Goal: Task Accomplishment & Management: Manage account settings

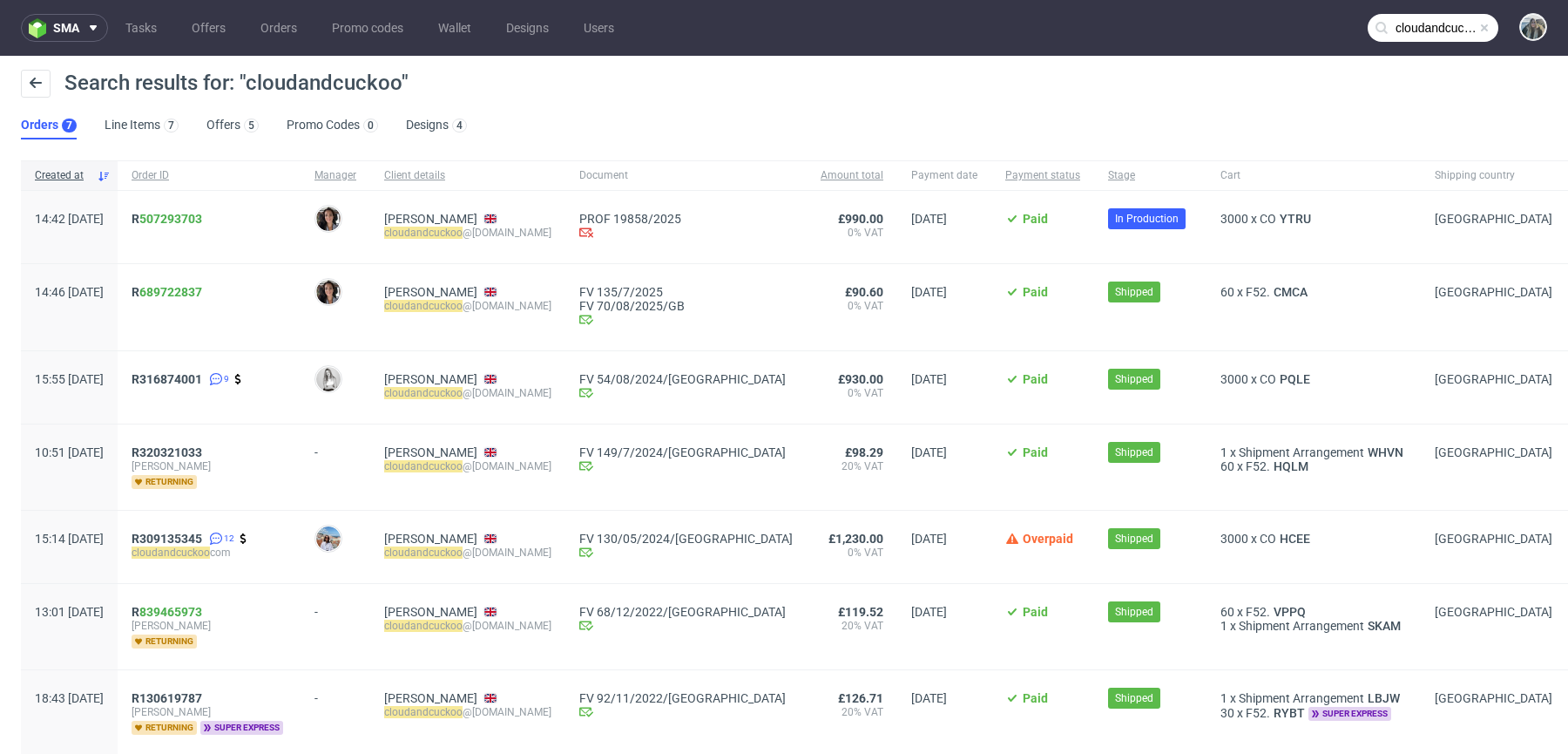
click at [1415, 22] on input "cloudandcuckoo" at bounding box center [1432, 27] width 131 height 28
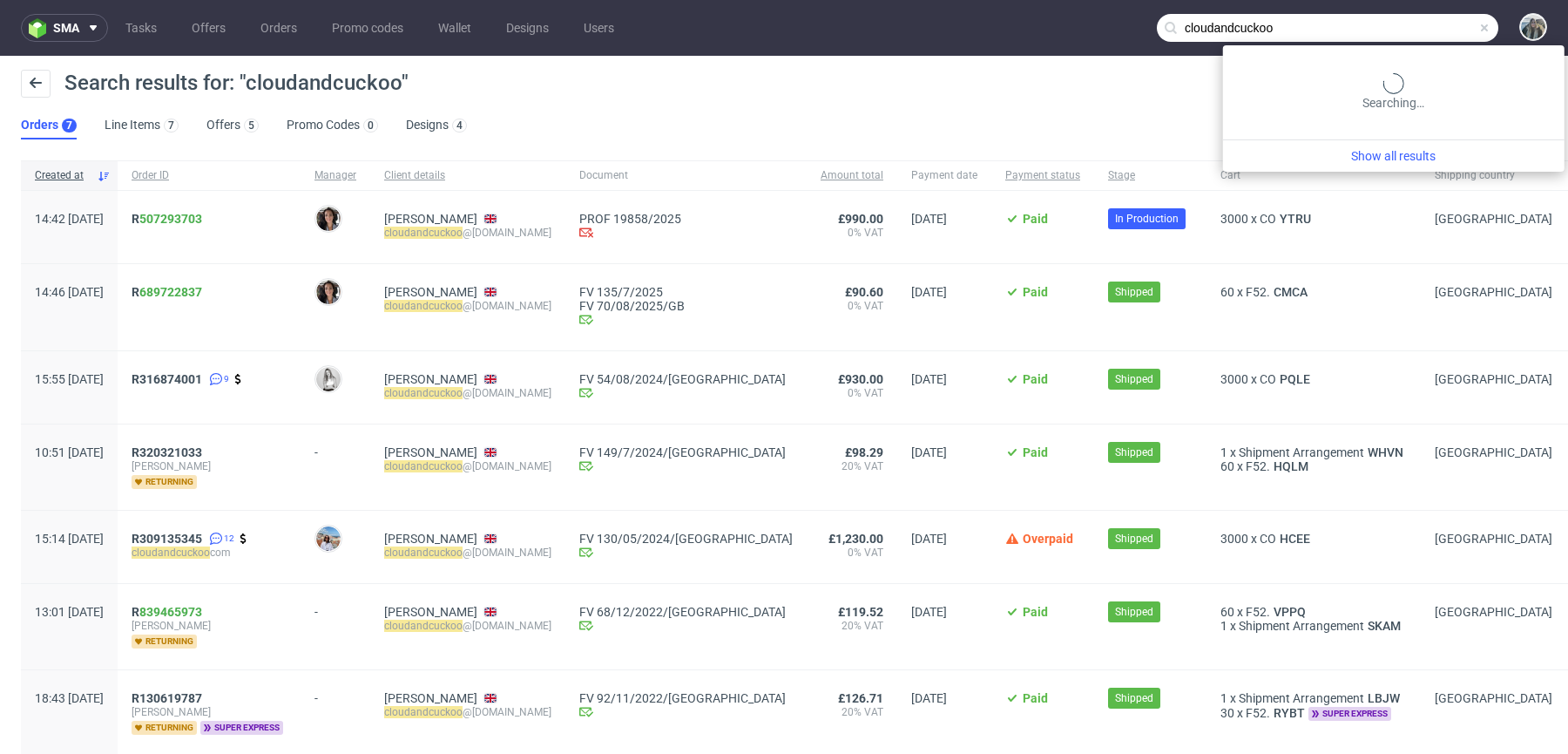
paste input "[PERSON_NAME]"
type input "[PERSON_NAME]"
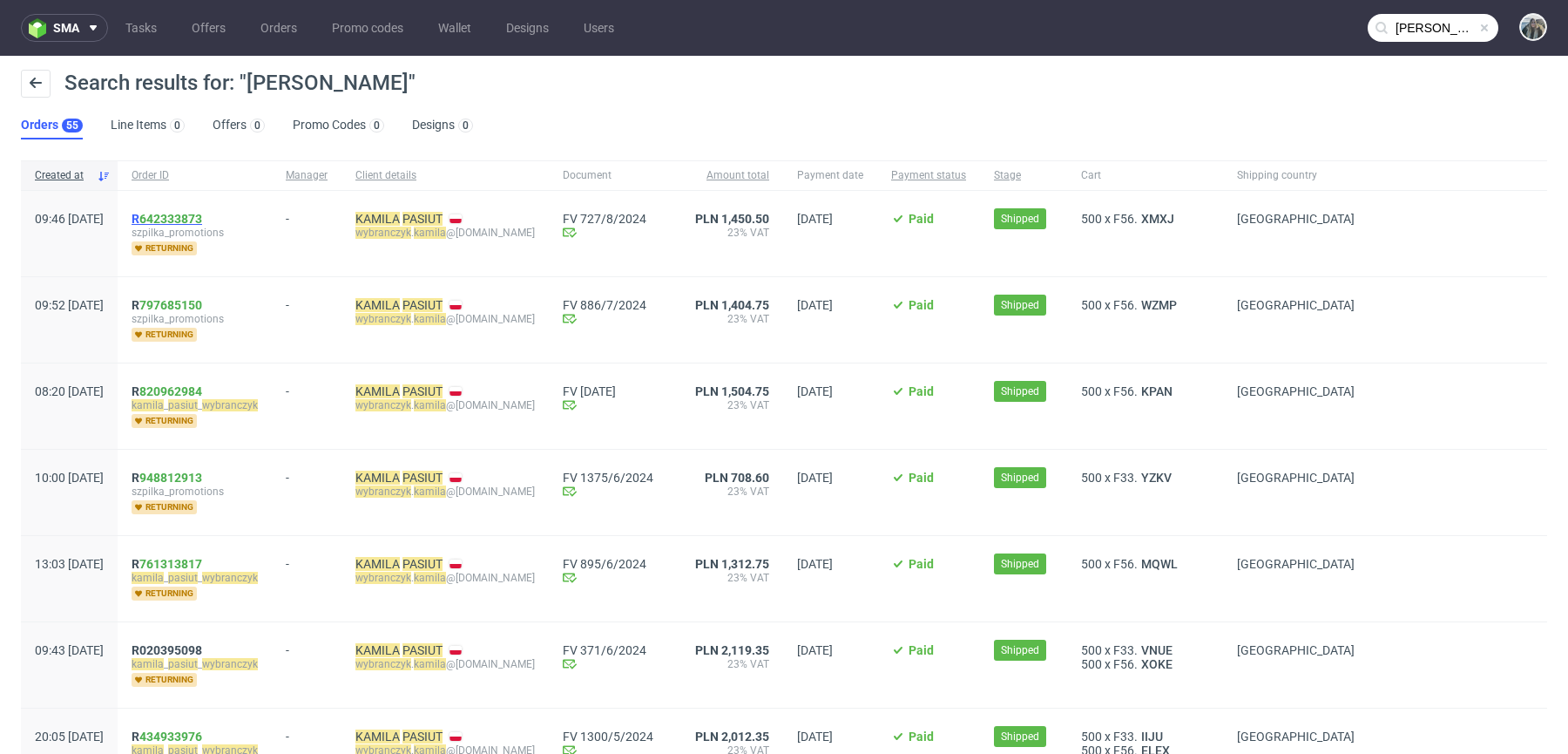
click at [191, 216] on span "R 642333873" at bounding box center [167, 218] width 70 height 14
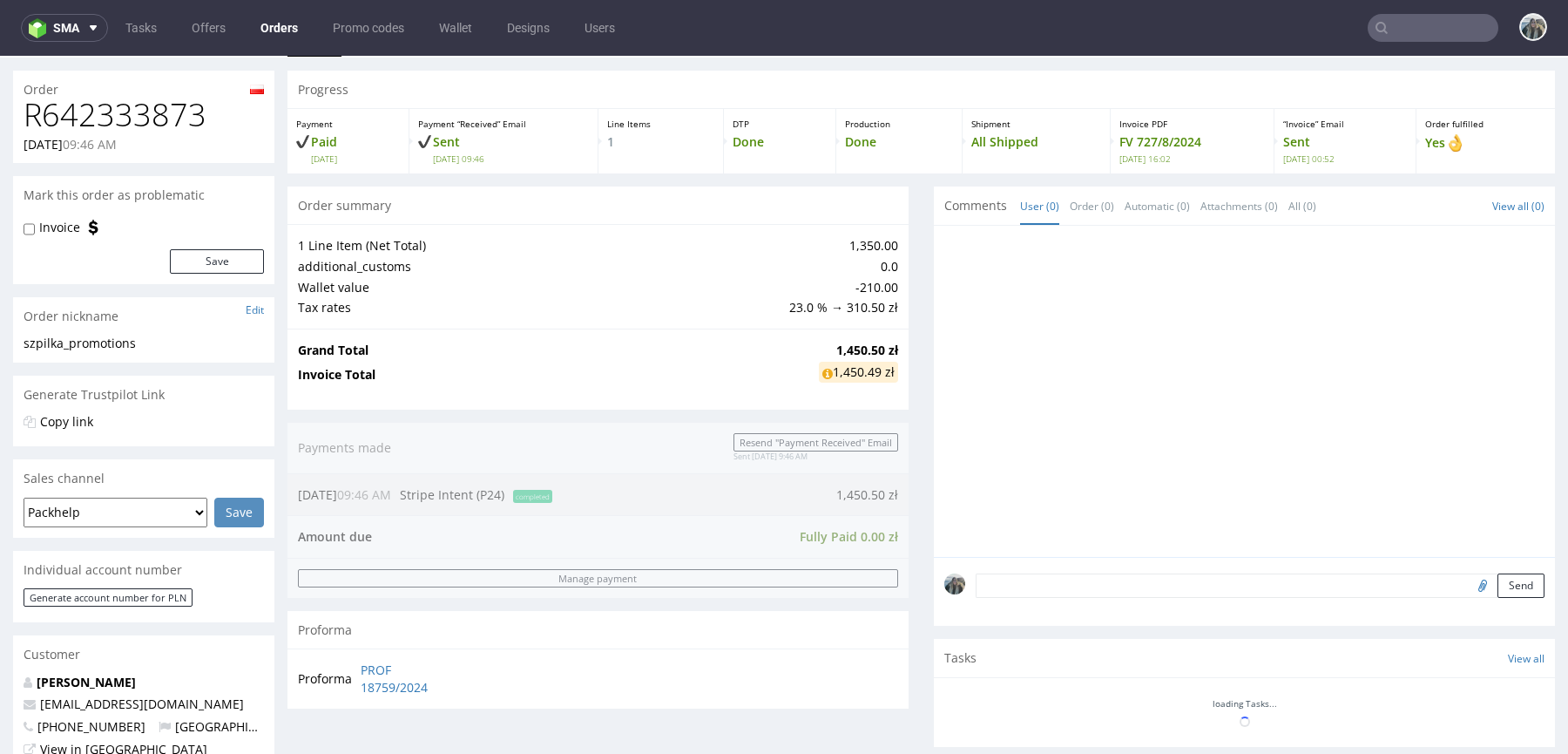
scroll to position [567, 0]
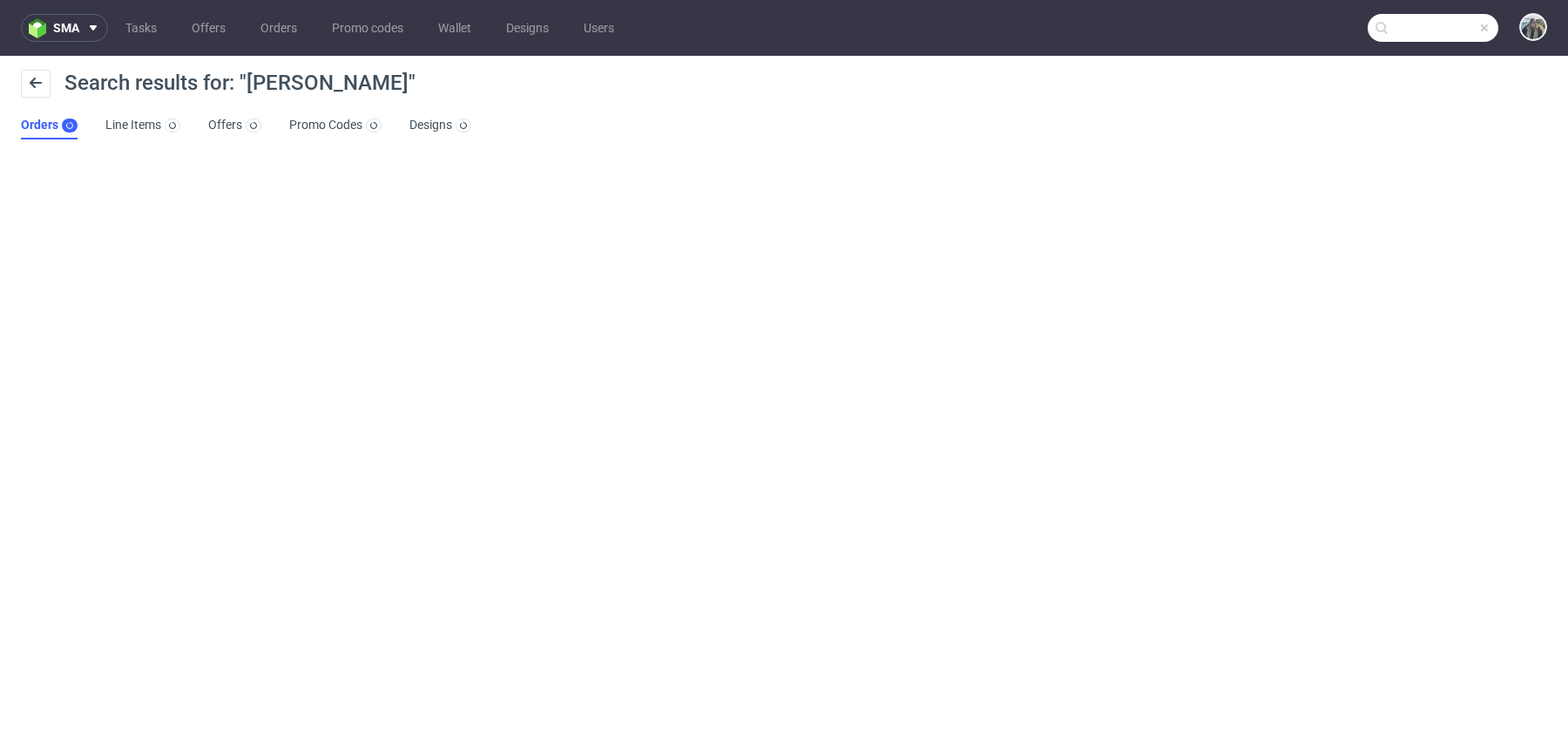
type input "[PERSON_NAME]"
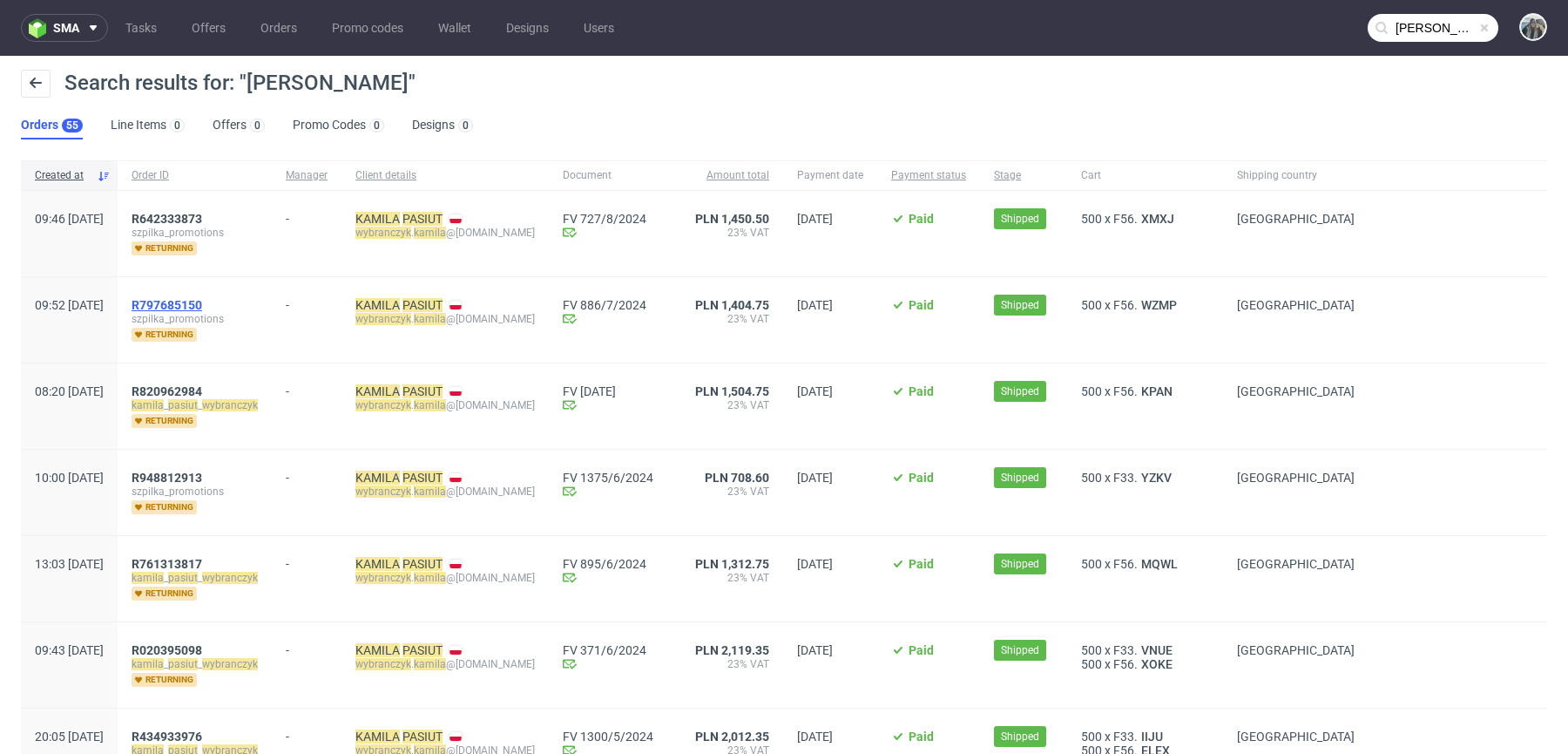
click at [201, 299] on span "R797685150" at bounding box center [167, 304] width 70 height 14
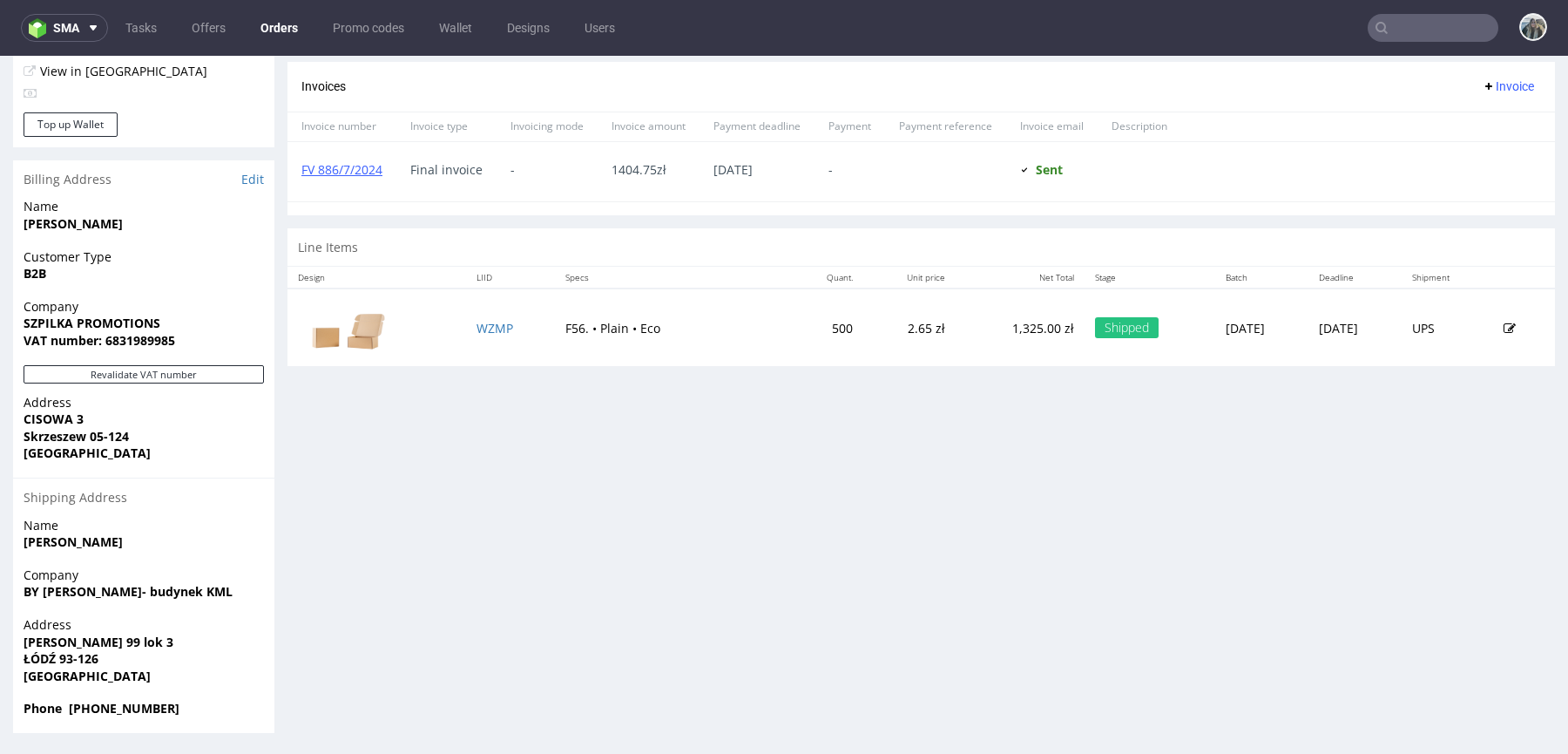
scroll to position [4, 0]
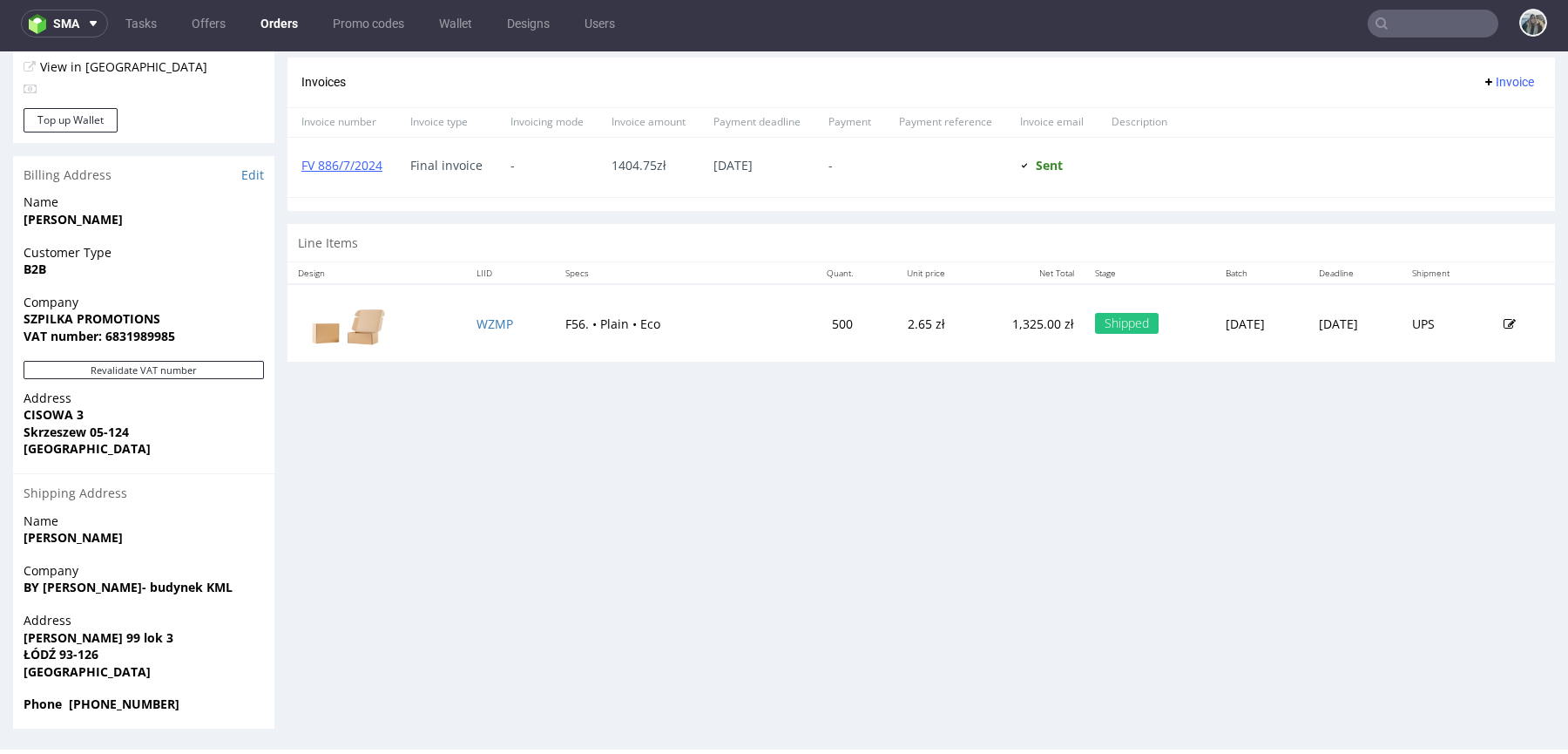
type input "[PERSON_NAME]"
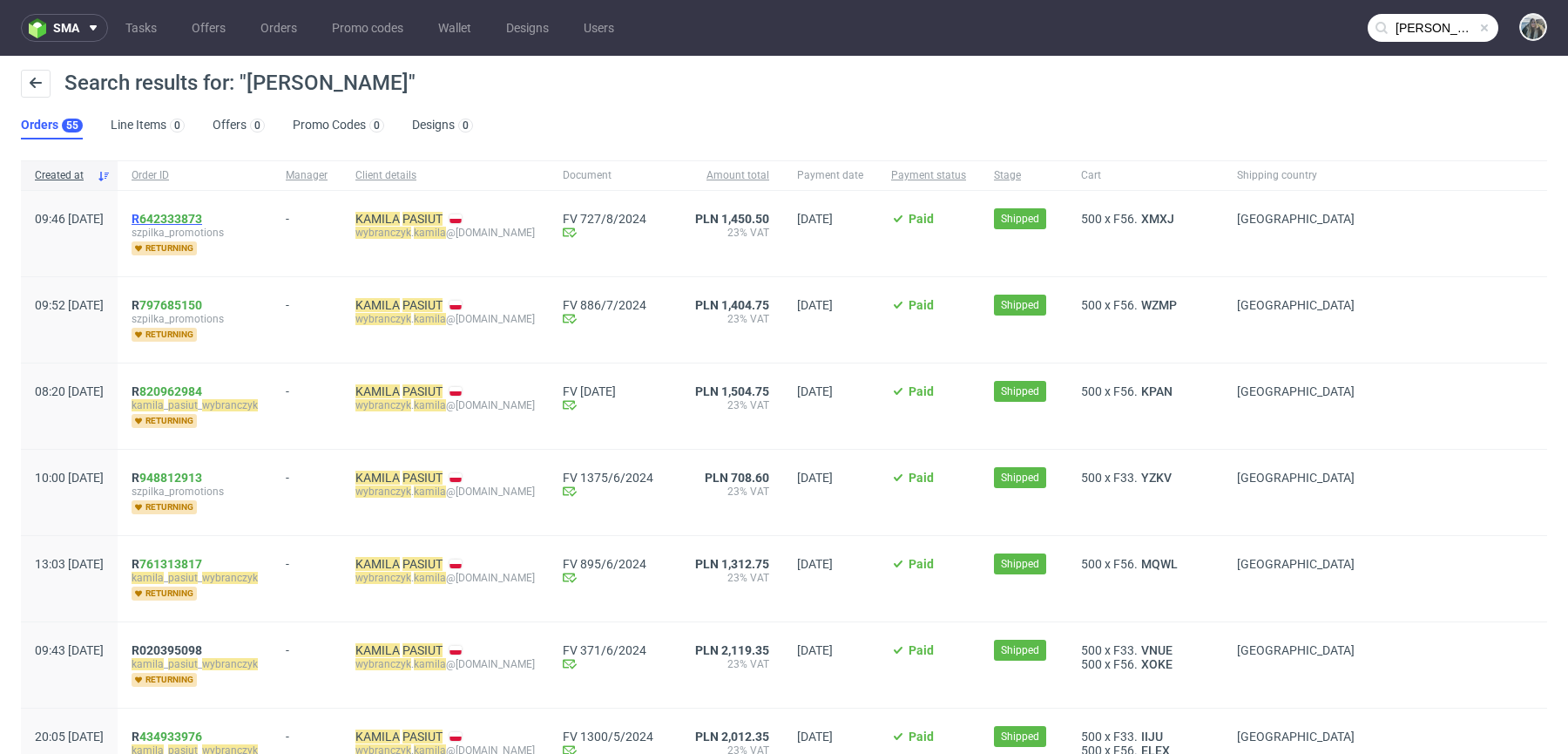
click at [187, 216] on span "R 642333873" at bounding box center [167, 218] width 70 height 14
click at [191, 308] on span "R 797685150" at bounding box center [167, 304] width 70 height 14
click at [191, 390] on span "R 820962984" at bounding box center [167, 391] width 70 height 14
click at [195, 480] on link "948812913" at bounding box center [171, 477] width 62 height 14
click at [190, 557] on span "R 761313817" at bounding box center [167, 564] width 70 height 14
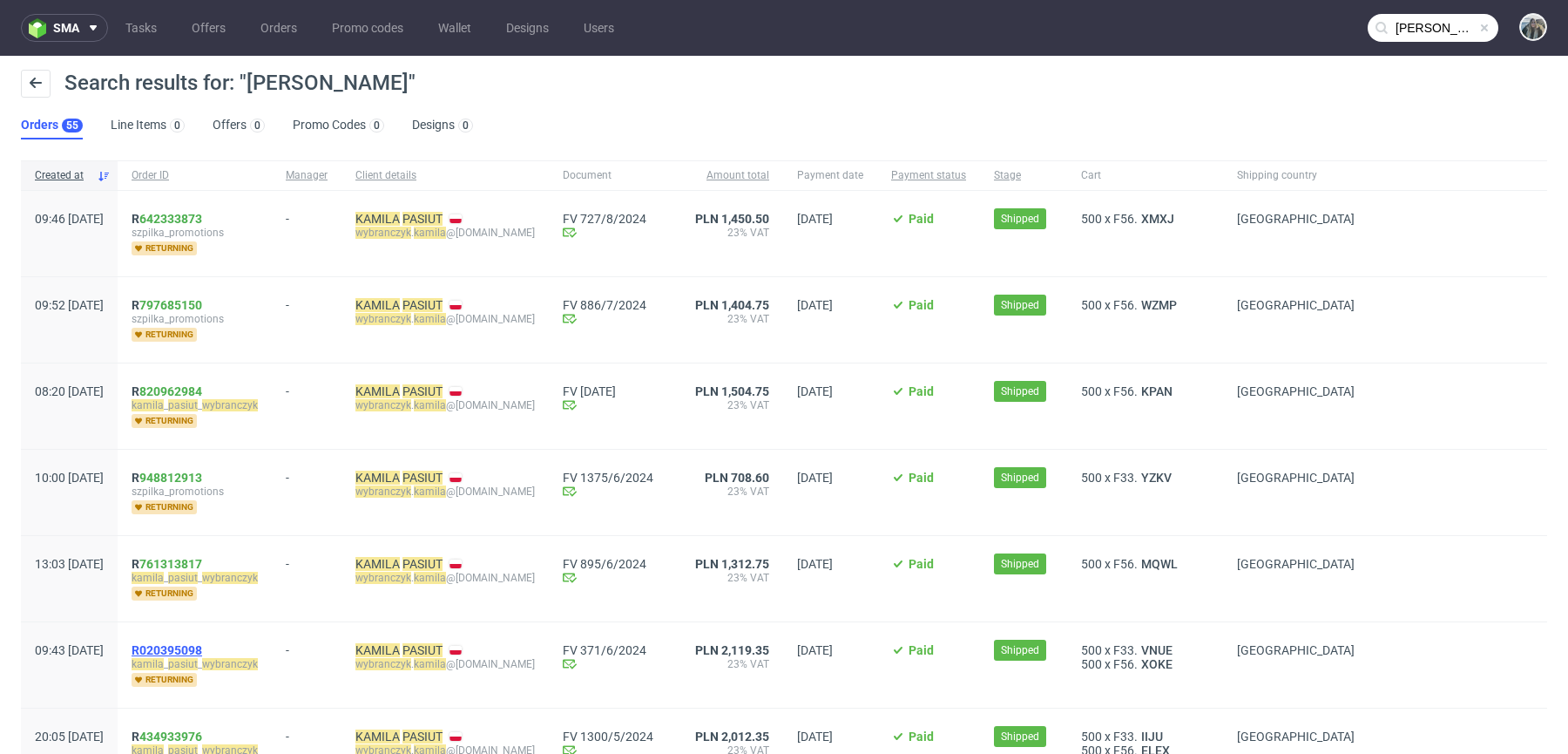
scroll to position [128, 0]
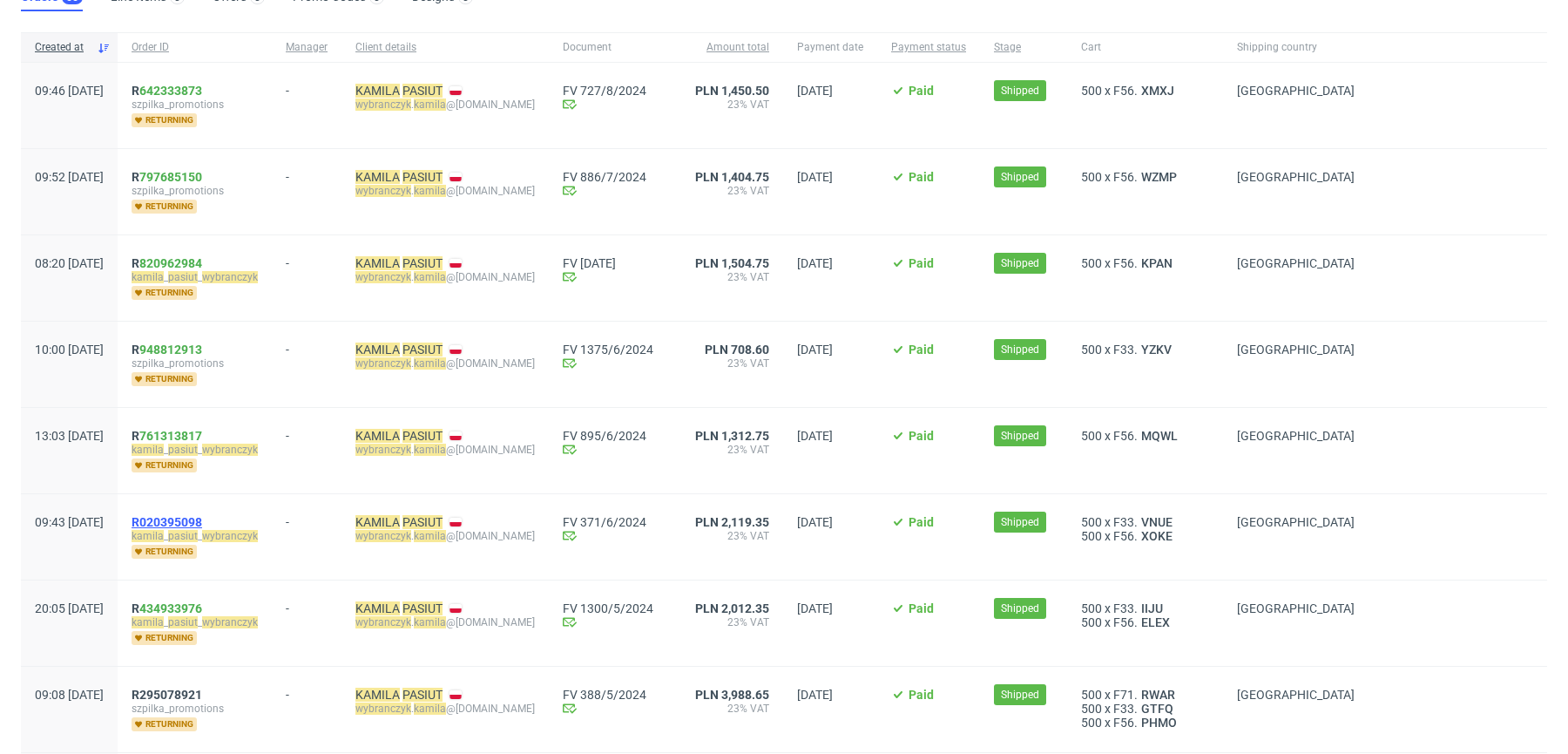
click at [197, 519] on span "R020395098" at bounding box center [167, 522] width 70 height 14
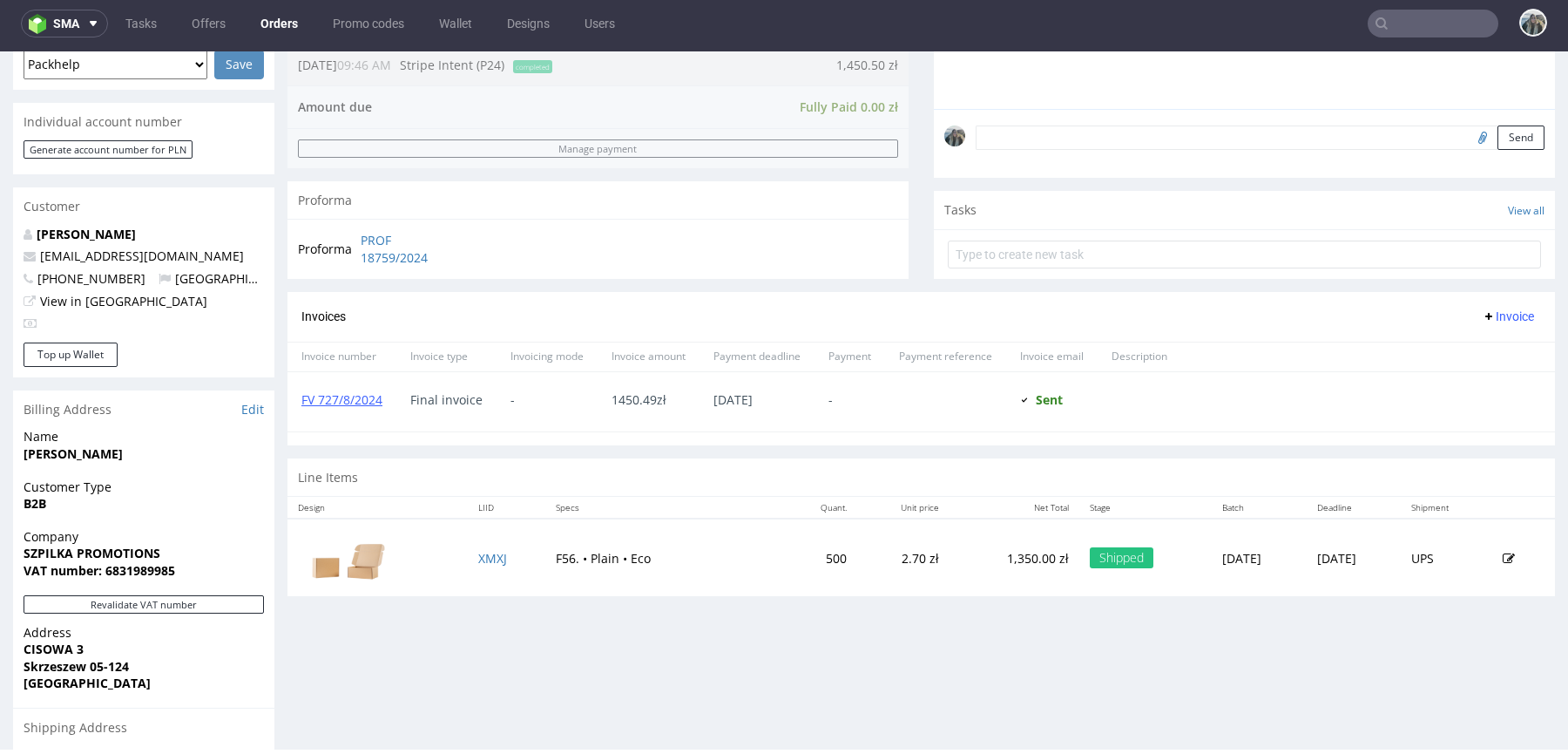
scroll to position [588, 0]
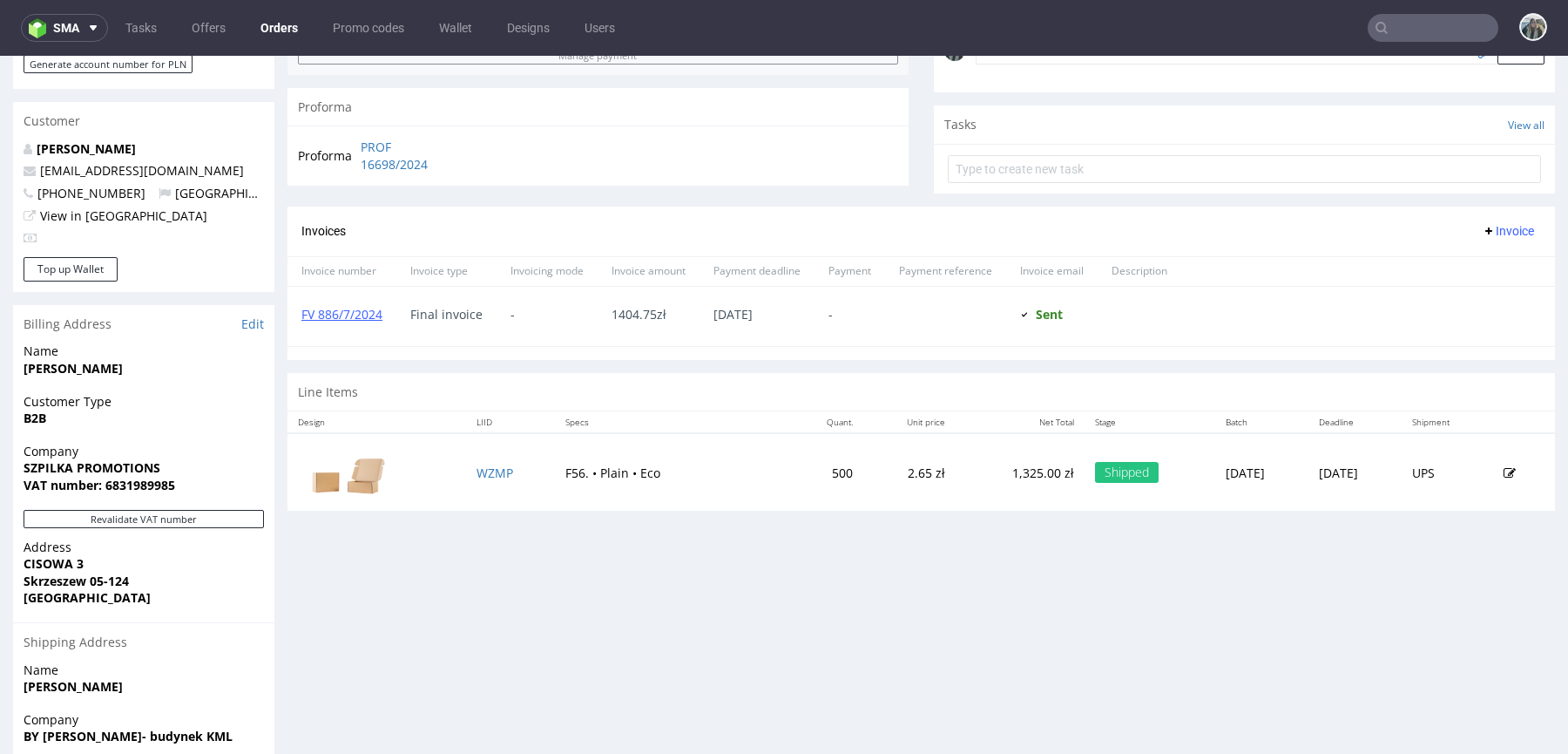
scroll to position [583, 0]
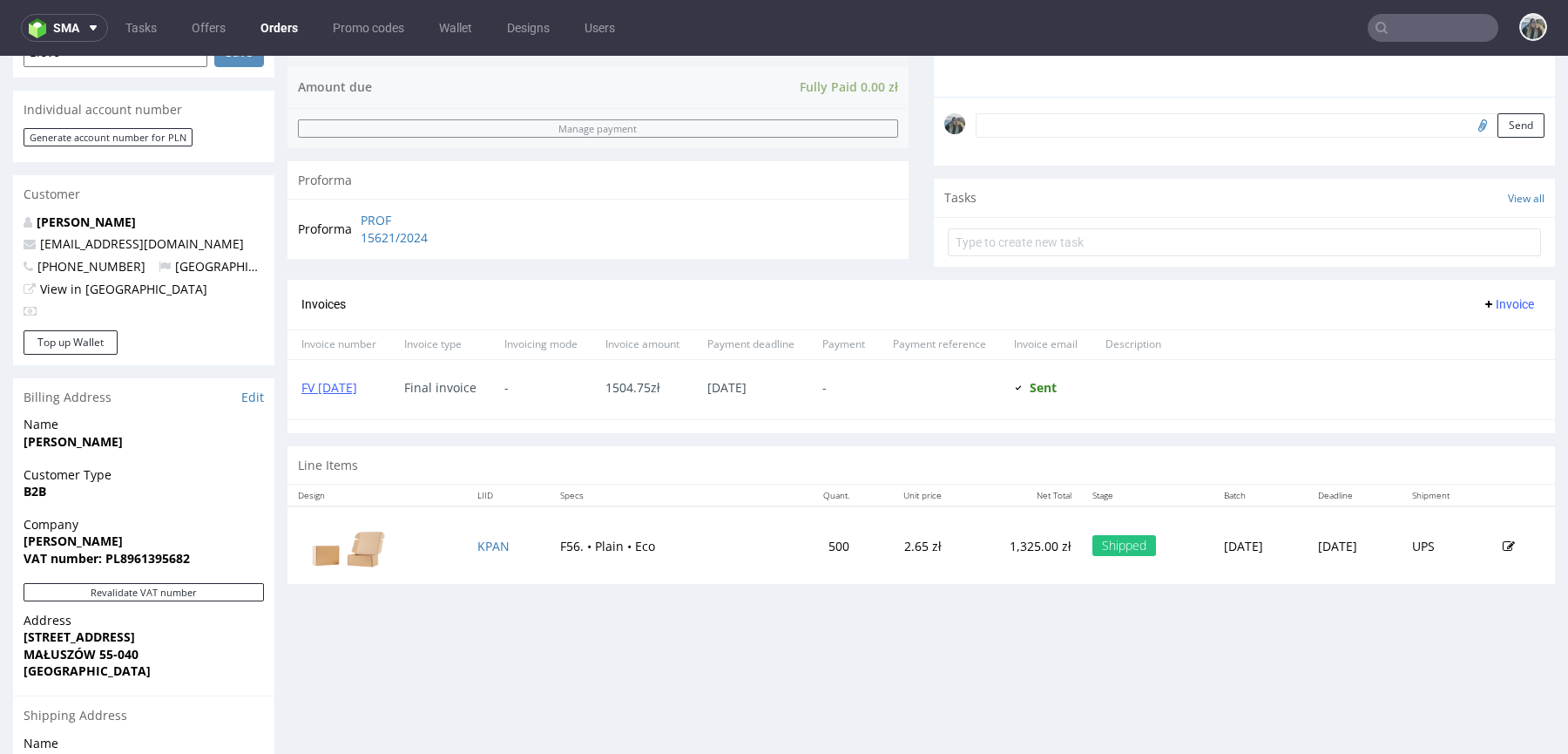
scroll to position [502, 0]
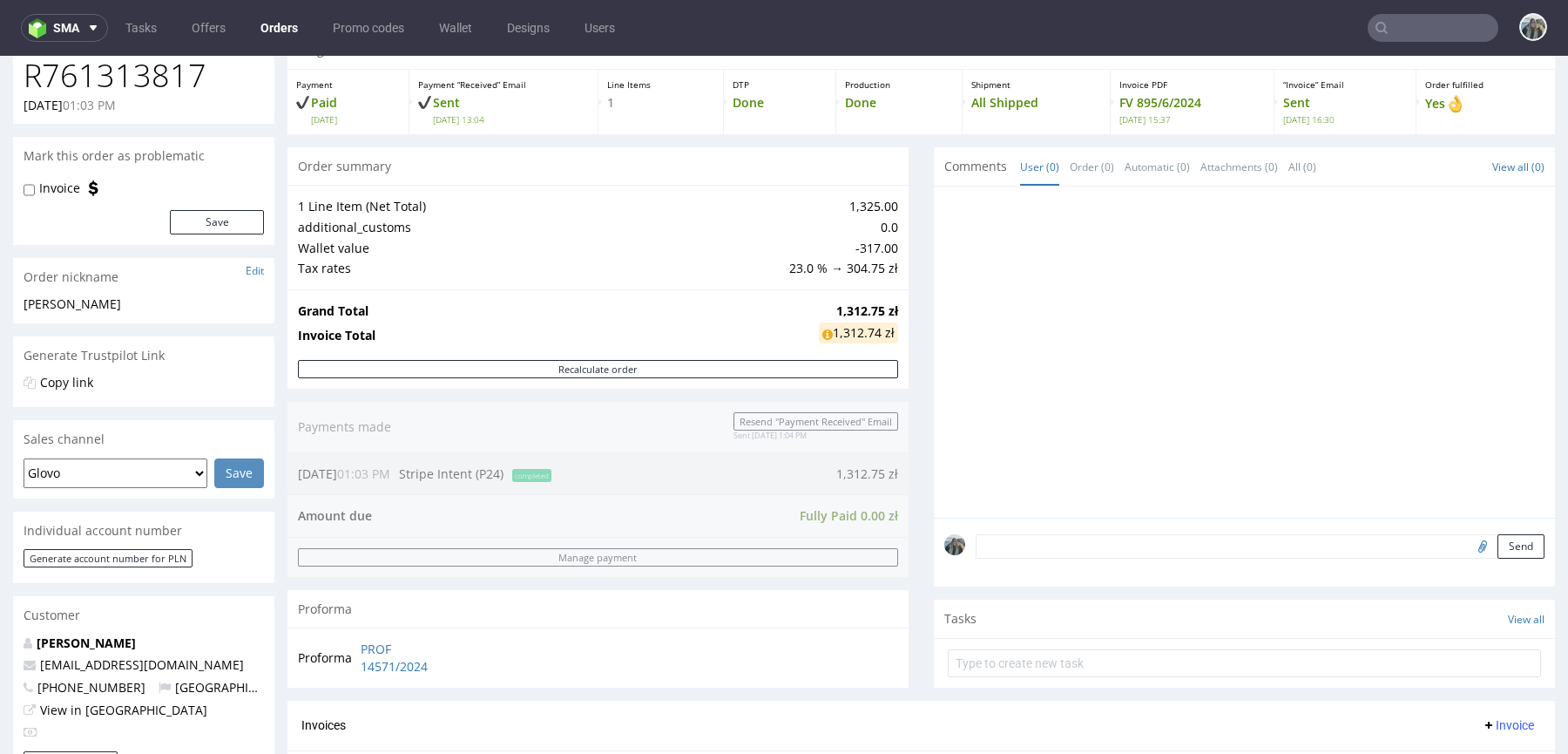
scroll to position [496, 0]
